Goal: Task Accomplishment & Management: Use online tool/utility

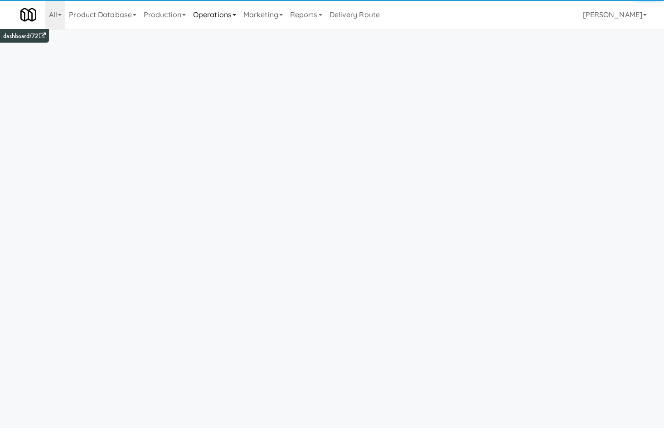
click at [238, 19] on link "Operations" at bounding box center [214, 14] width 50 height 29
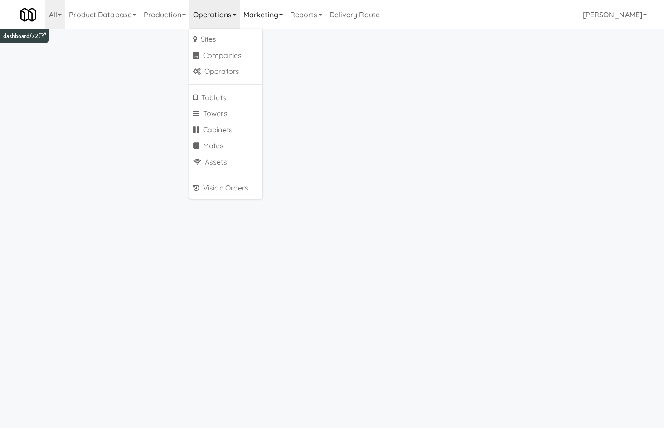
click at [262, 24] on link "Marketing" at bounding box center [263, 14] width 47 height 29
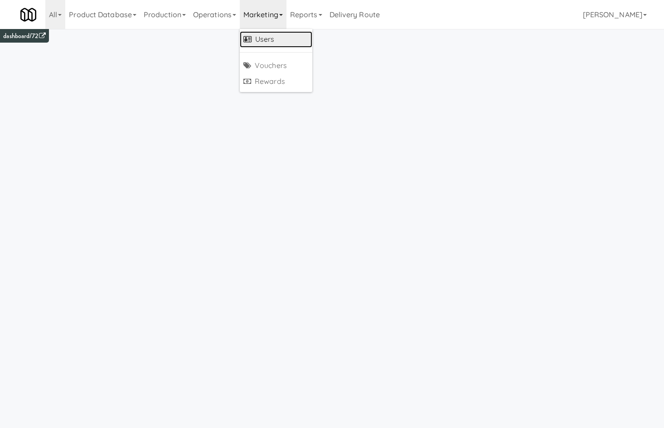
click at [262, 37] on link "Users" at bounding box center [276, 39] width 73 height 16
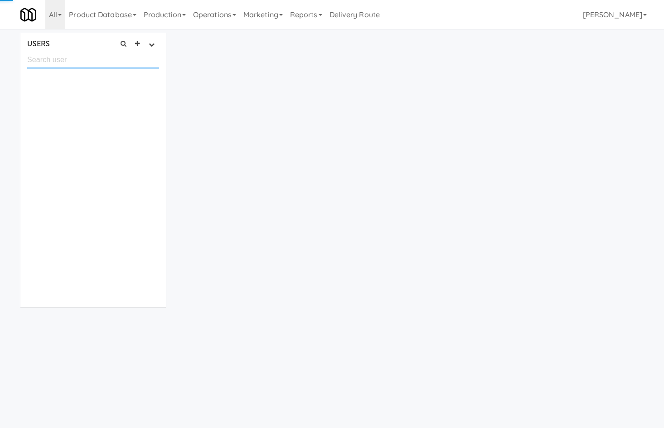
paste input "Khalid Agruja"
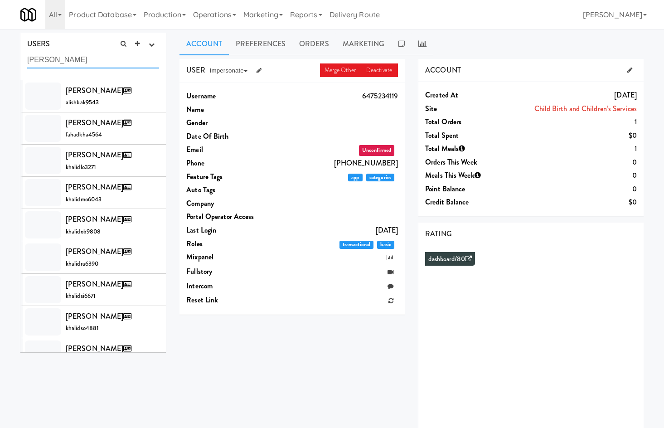
click at [120, 61] on input "Khalid" at bounding box center [93, 60] width 132 height 17
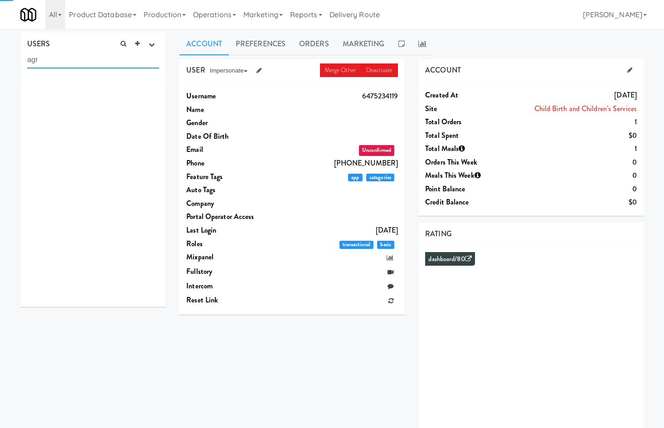
type input "agru"
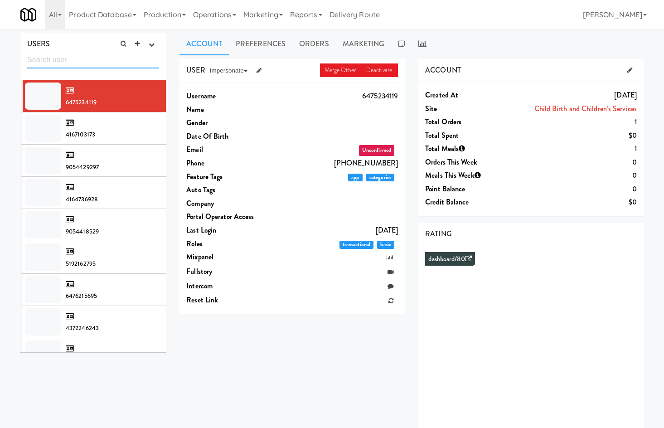
click at [74, 58] on input "text" at bounding box center [93, 60] width 132 height 17
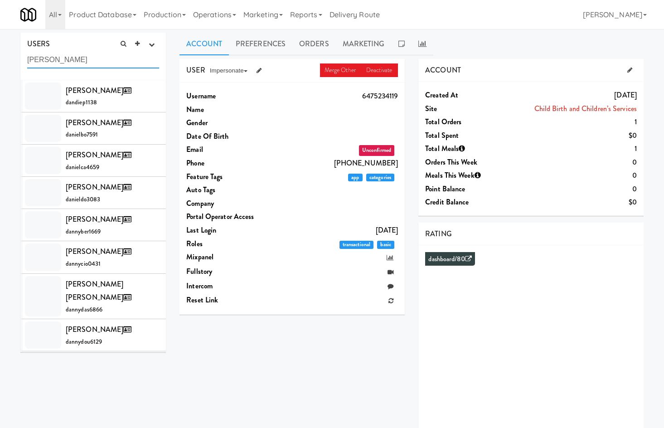
type input "danny s"
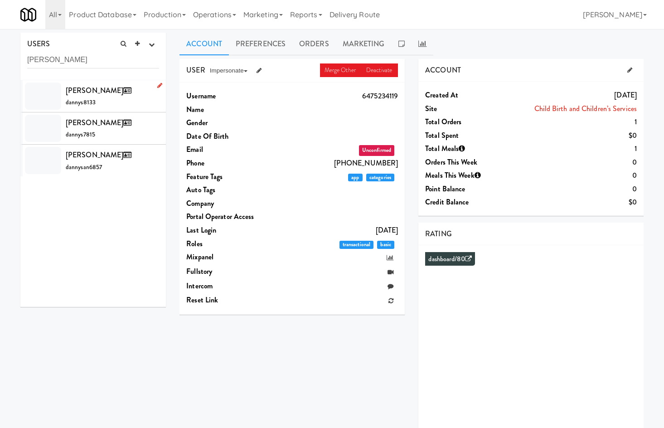
click at [108, 98] on div "Danny S dannys8133" at bounding box center [112, 96] width 93 height 24
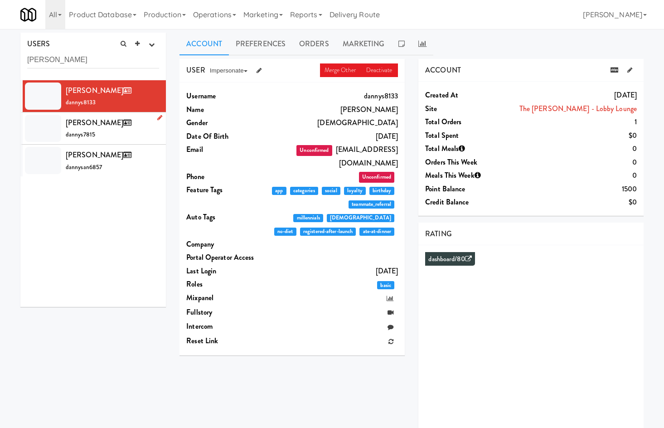
click at [121, 124] on div "Danny S dannys7815" at bounding box center [112, 128] width 93 height 24
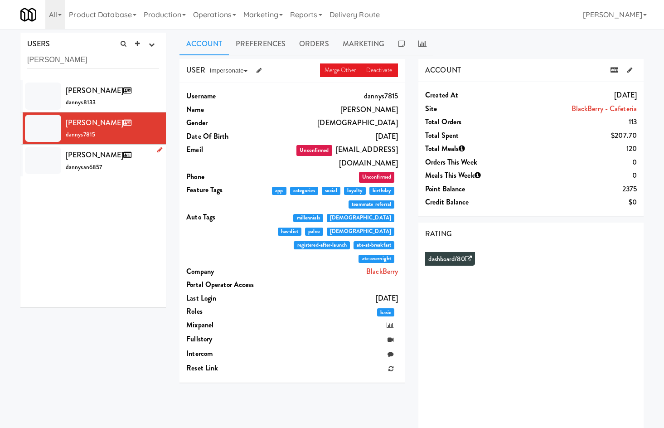
click at [129, 165] on div "Danny Santana dannysan6857" at bounding box center [112, 160] width 93 height 24
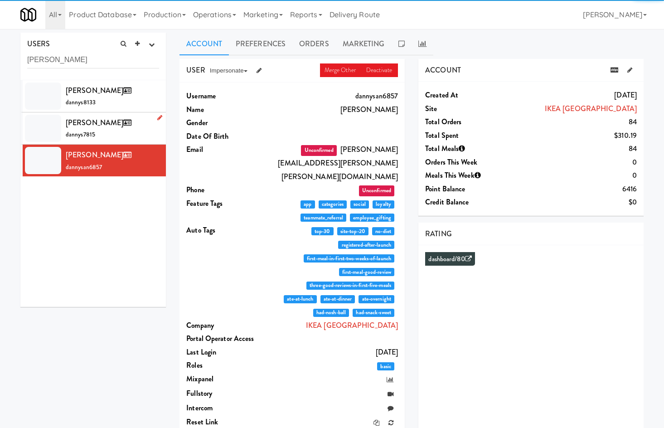
click at [115, 125] on div "Danny S dannys7815" at bounding box center [112, 128] width 93 height 24
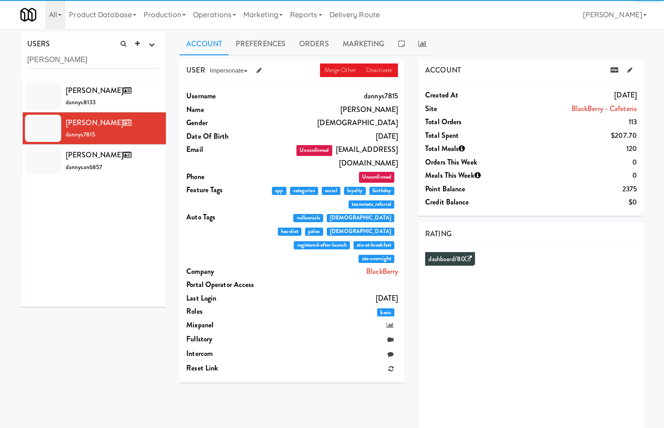
click at [238, 78] on div "USER Merge Other Deactivate Impersonate on App on Classic Portal on Platform" at bounding box center [291, 71] width 225 height 24
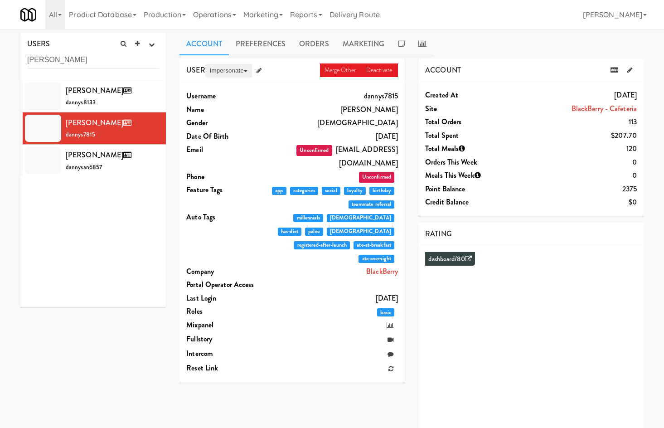
click at [241, 67] on button "Impersonate" at bounding box center [228, 71] width 47 height 14
click at [239, 82] on link "on App" at bounding box center [243, 88] width 76 height 16
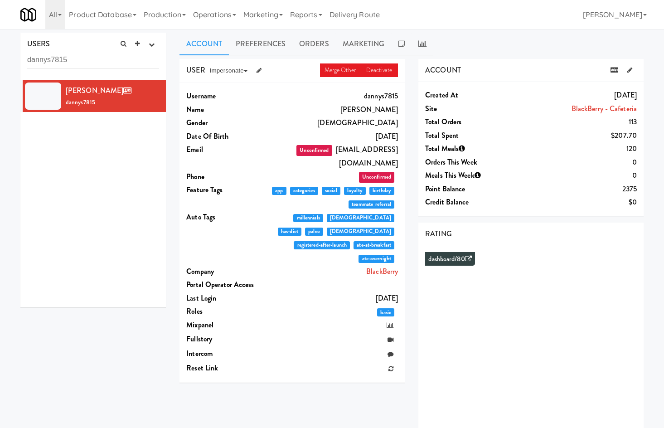
click at [352, 361] on dd at bounding box center [334, 368] width 127 height 15
